Goal: Task Accomplishment & Management: Use online tool/utility

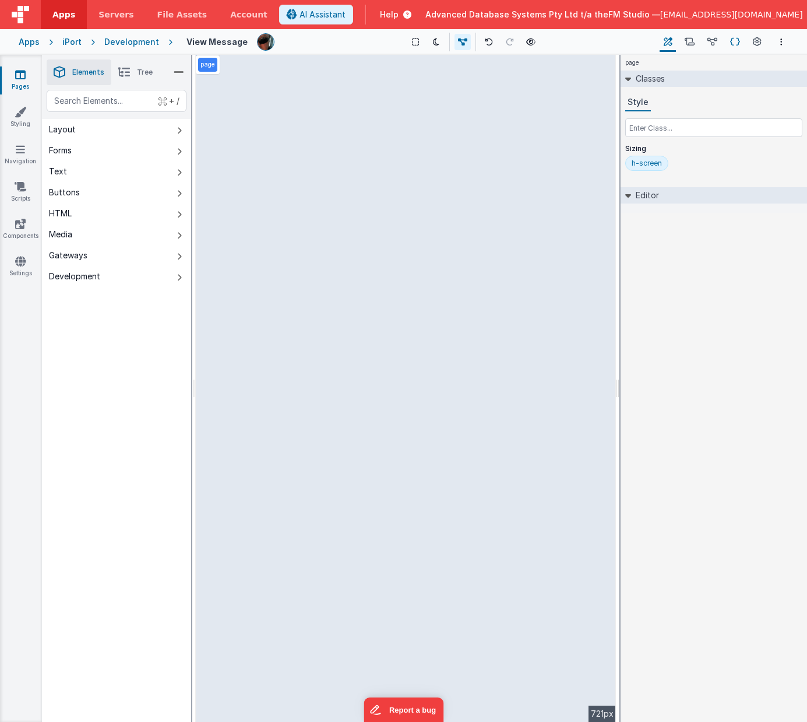
click at [736, 40] on icon at bounding box center [735, 42] width 10 height 12
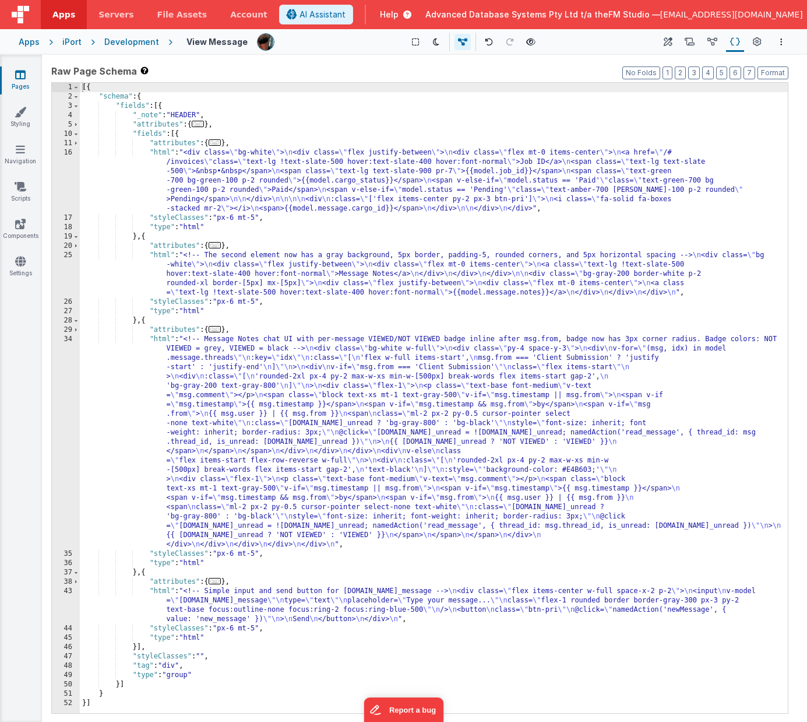
click at [279, 455] on div "[{ "schema" : { "fields" : [{ "_note" : "HEADER" , "attributes" : { ... } , "fi…" at bounding box center [434, 407] width 708 height 649
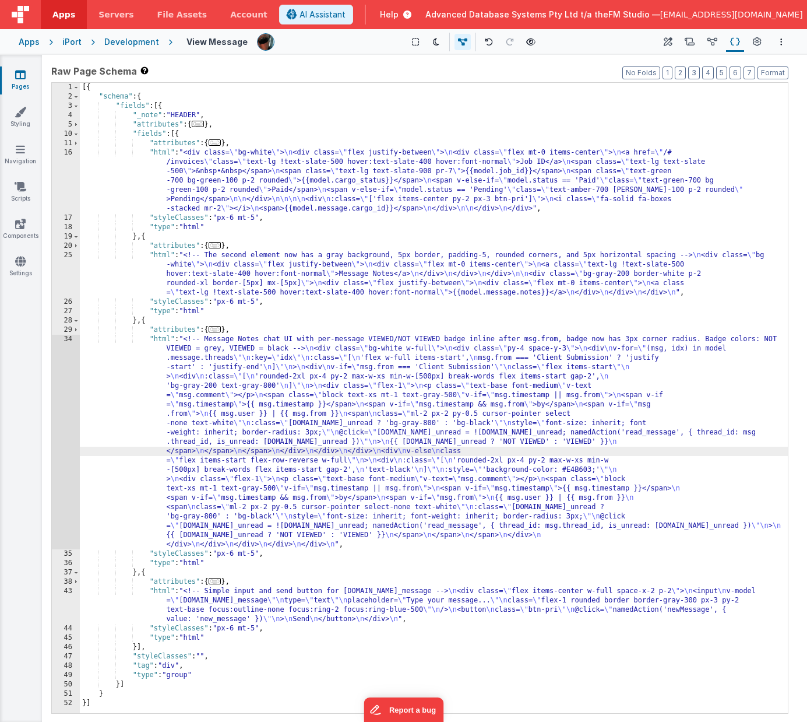
click at [68, 439] on div "34" at bounding box center [66, 442] width 28 height 214
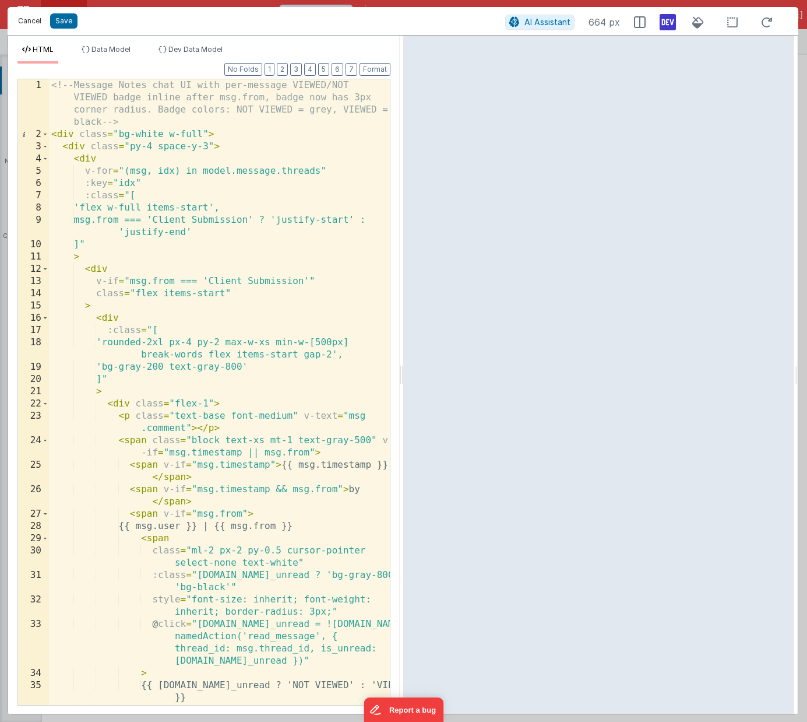
click at [31, 24] on button "Cancel" at bounding box center [29, 21] width 35 height 16
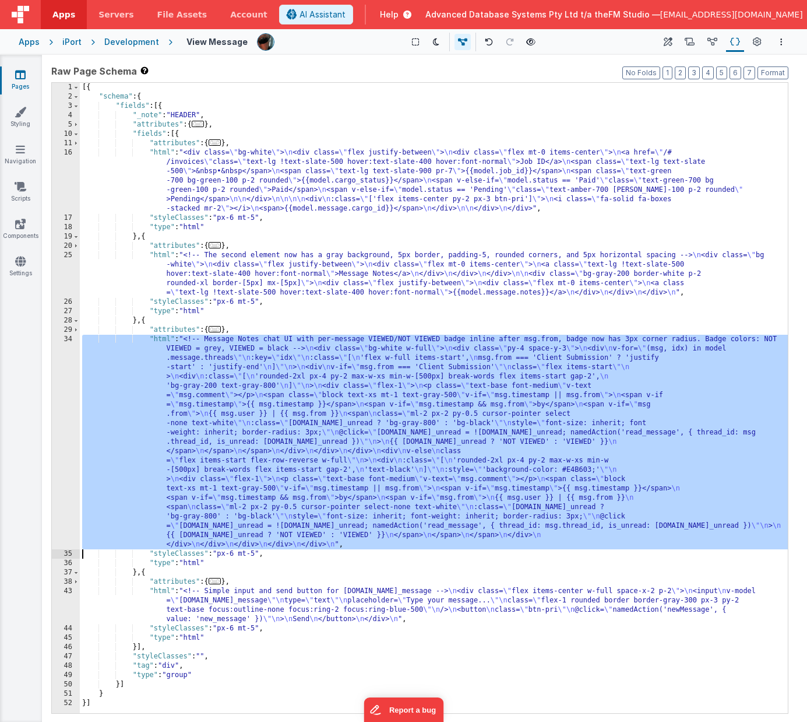
click at [258, 555] on div "[{ "schema" : { "fields" : [{ "_note" : "HEADER" , "attributes" : { ... } , "fi…" at bounding box center [434, 407] width 708 height 649
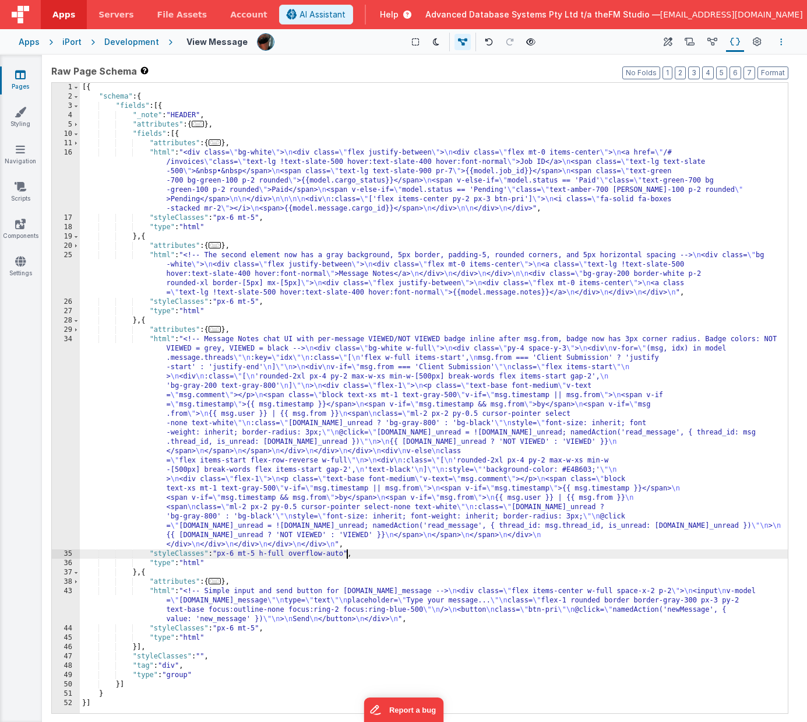
click at [780, 41] on icon "Options" at bounding box center [781, 42] width 2 height 8
click at [708, 64] on p "Save" at bounding box center [713, 65] width 73 height 12
click at [258, 629] on div "[{ "schema" : { "fields" : [{ "_note" : "HEADER" , "attributes" : { ... } , "fi…" at bounding box center [434, 407] width 708 height 649
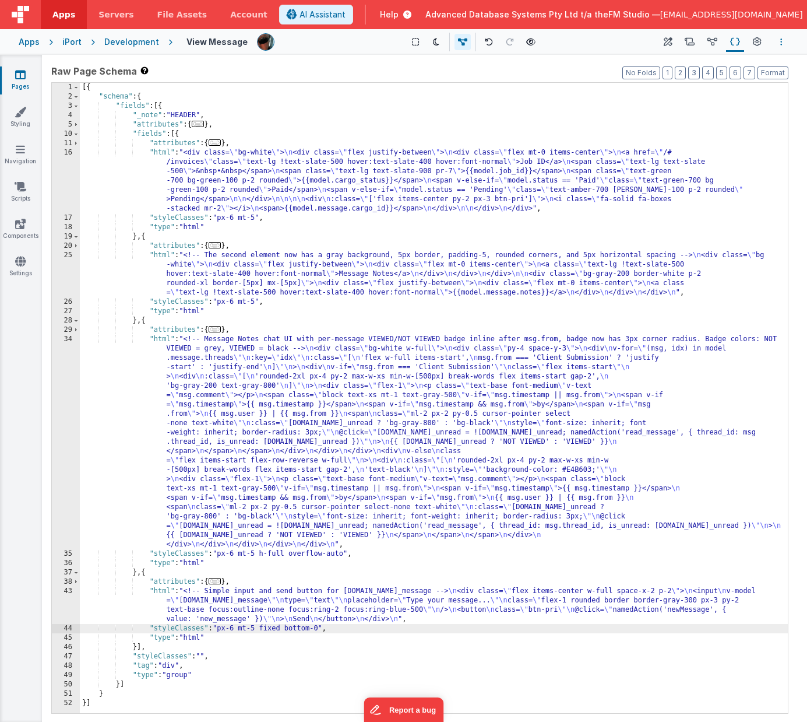
click at [782, 41] on icon "Options" at bounding box center [781, 42] width 2 height 8
click at [710, 62] on p "Save" at bounding box center [713, 65] width 73 height 12
click at [785, 39] on button "Options" at bounding box center [782, 42] width 14 height 14
click at [715, 65] on p "Save" at bounding box center [713, 65] width 73 height 12
drag, startPoint x: 238, startPoint y: 628, endPoint x: 221, endPoint y: 628, distance: 17.5
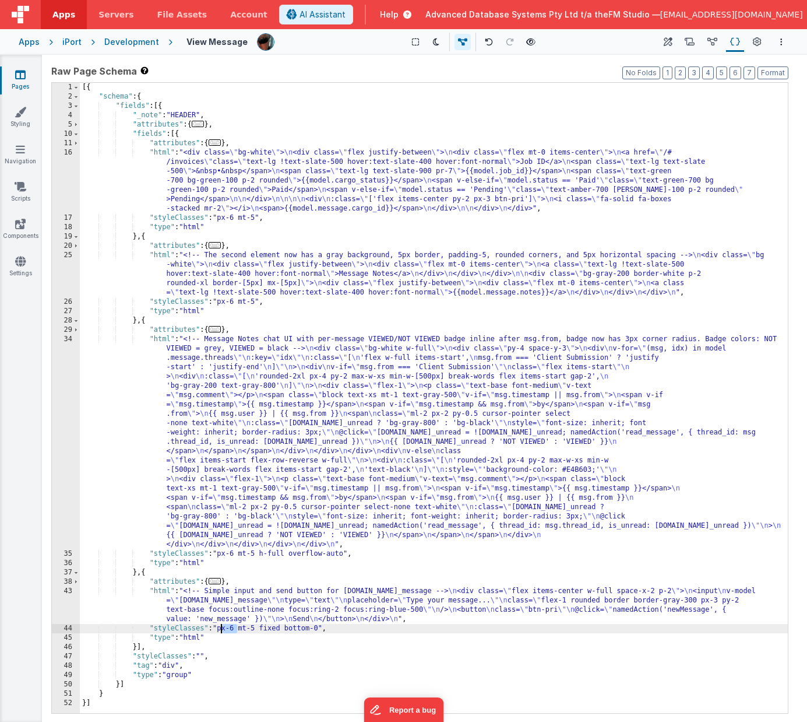
click at [221, 628] on div "[{ "schema" : { "fields" : [{ "_note" : "HEADER" , "attributes" : { ... } , "fi…" at bounding box center [434, 407] width 708 height 649
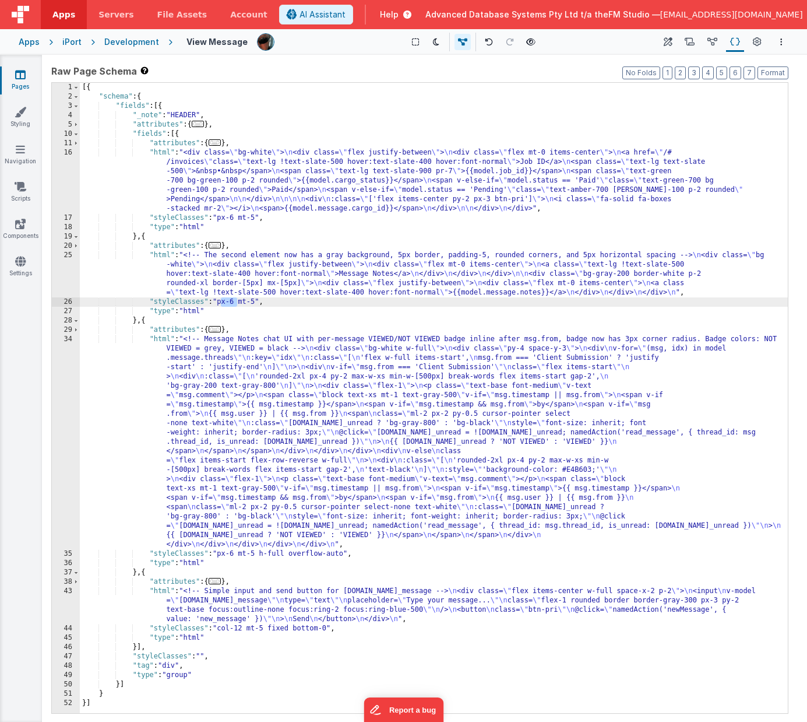
drag, startPoint x: 238, startPoint y: 300, endPoint x: 221, endPoint y: 300, distance: 16.3
click at [221, 300] on div "[{ "schema" : { "fields" : [{ "_note" : "HEADER" , "attributes" : { ... } , "fi…" at bounding box center [434, 407] width 708 height 649
drag, startPoint x: 260, startPoint y: 303, endPoint x: 221, endPoint y: 300, distance: 39.1
click at [221, 300] on div "[{ "schema" : { "fields" : [{ "_note" : "HEADER" , "attributes" : { ... } , "fi…" at bounding box center [434, 407] width 708 height 649
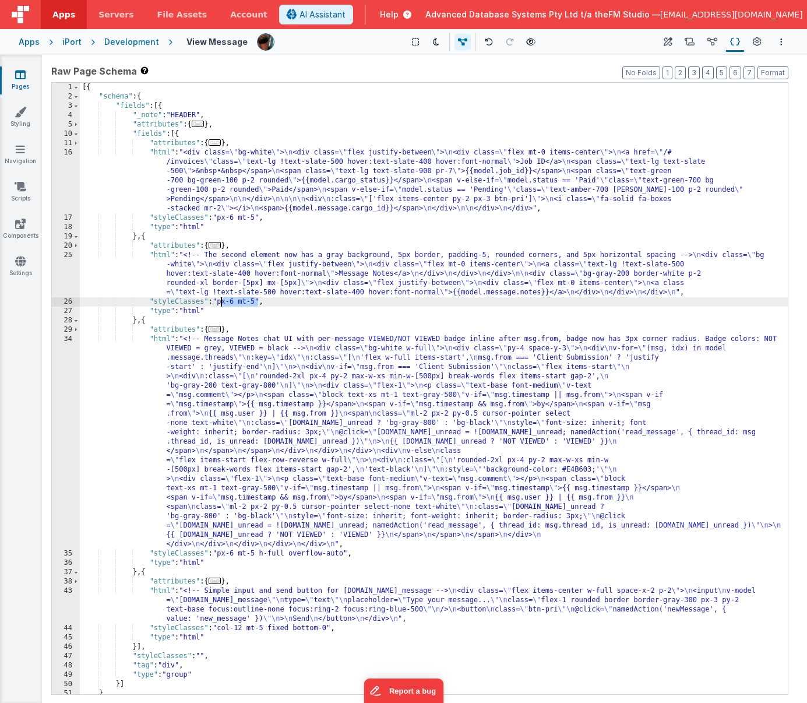
click at [221, 630] on div "[{ "schema" : { "fields" : [{ "_note" : "HEADER" , "attributes" : { ... } , "fi…" at bounding box center [434, 398] width 708 height 630
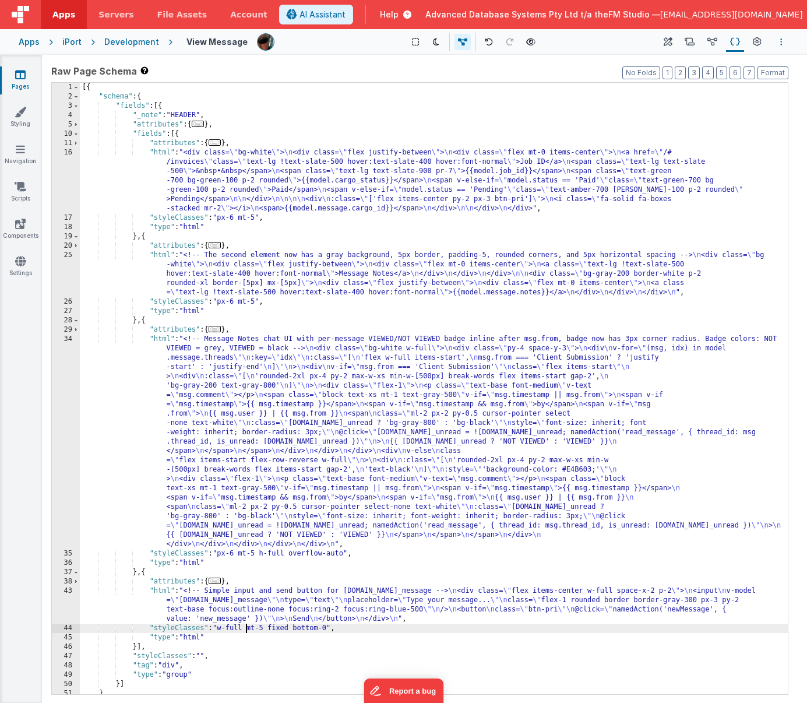
click at [782, 39] on icon "Options" at bounding box center [781, 42] width 2 height 8
click at [697, 62] on p "Save" at bounding box center [713, 65] width 73 height 12
